Goal: Task Accomplishment & Management: Complete application form

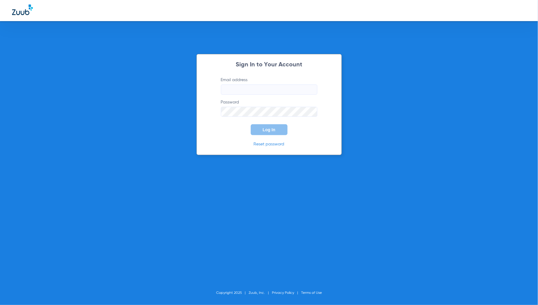
type input "[EMAIL_ADDRESS][DOMAIN_NAME]"
